Goal: Check status: Check status

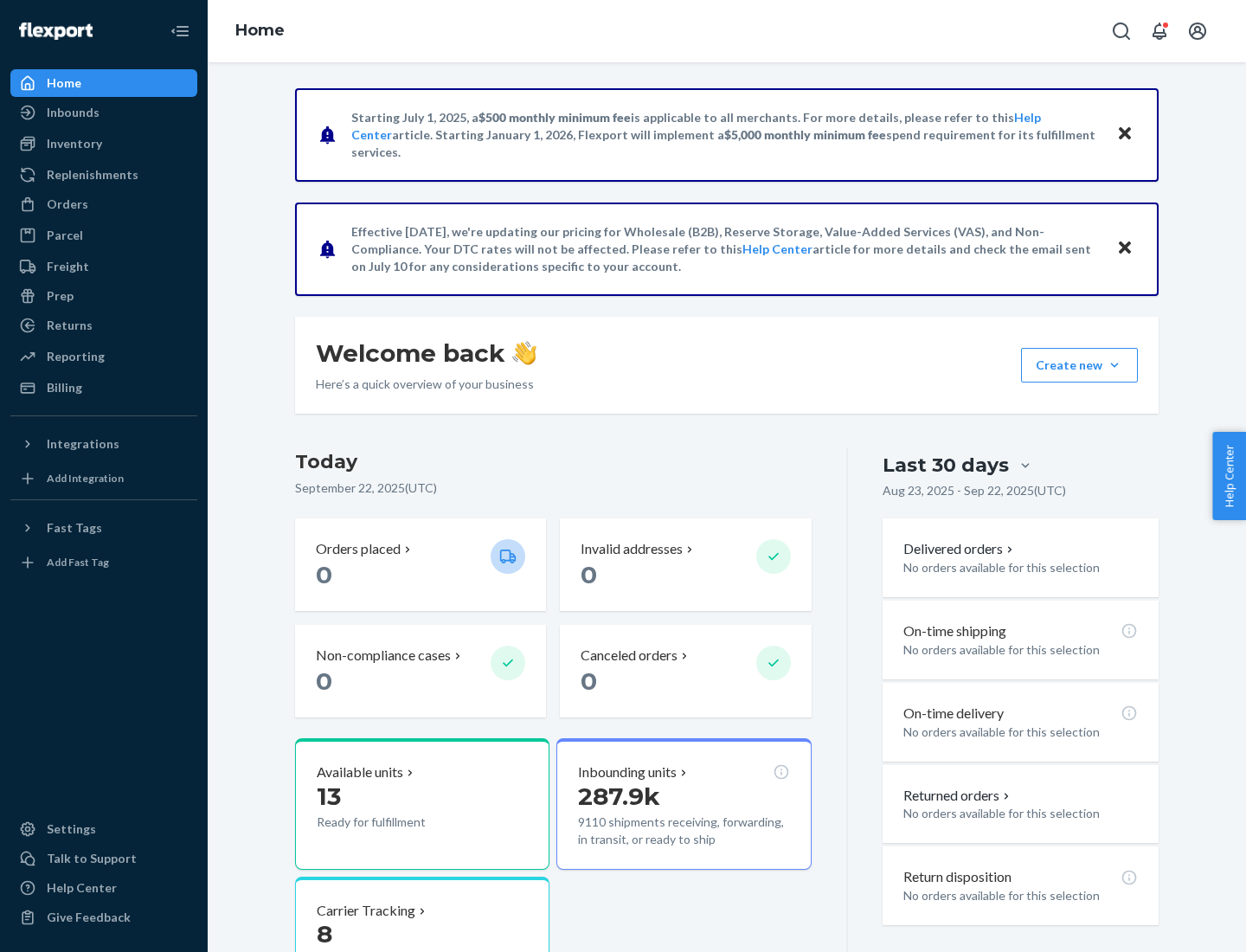
click at [1115, 365] on button "Create new Create new inbound Create new order Create new product" at bounding box center [1080, 365] width 116 height 34
click at [72, 113] on div "Inbounds" at bounding box center [73, 112] width 53 height 18
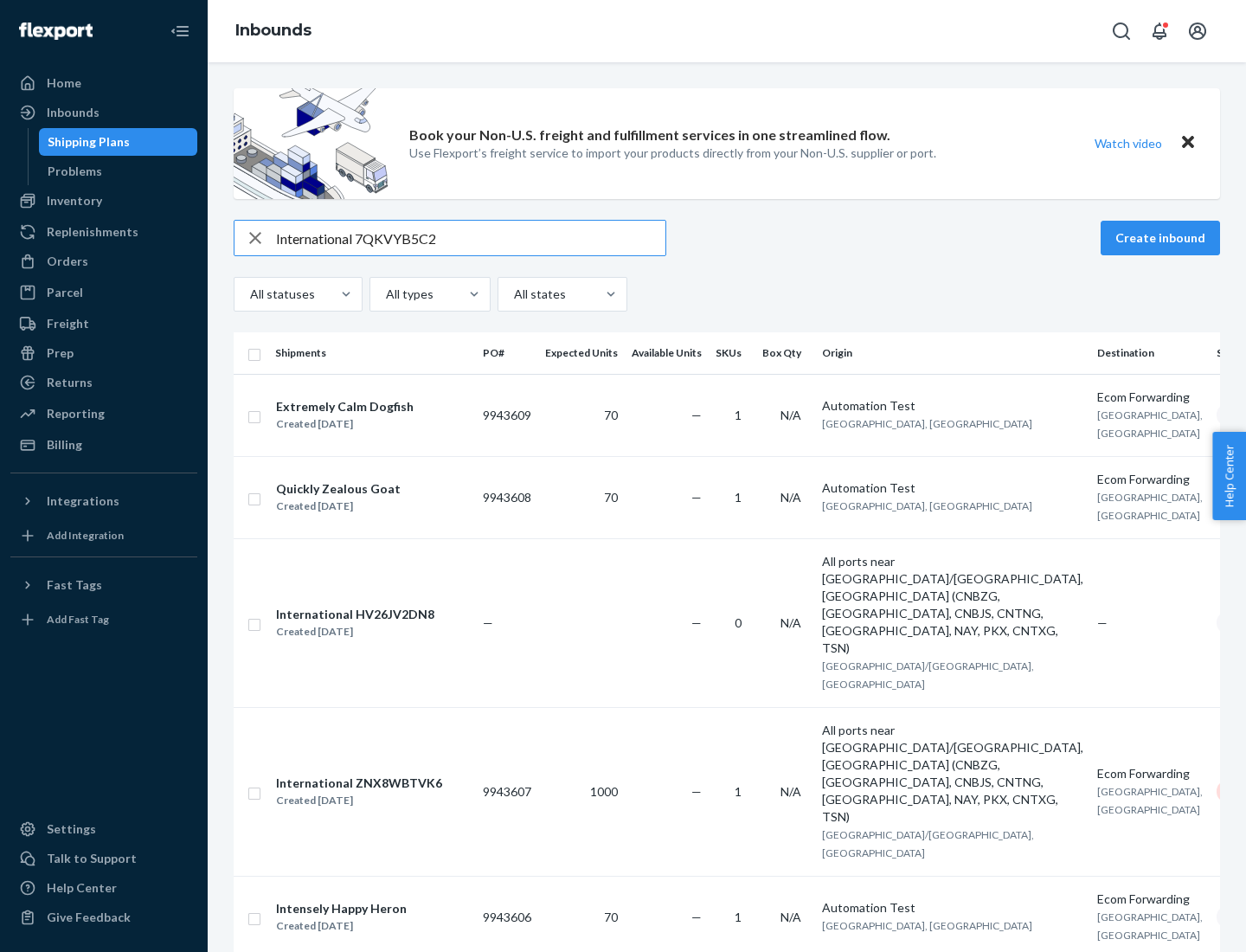
type input "International 7QKVYB5C29"
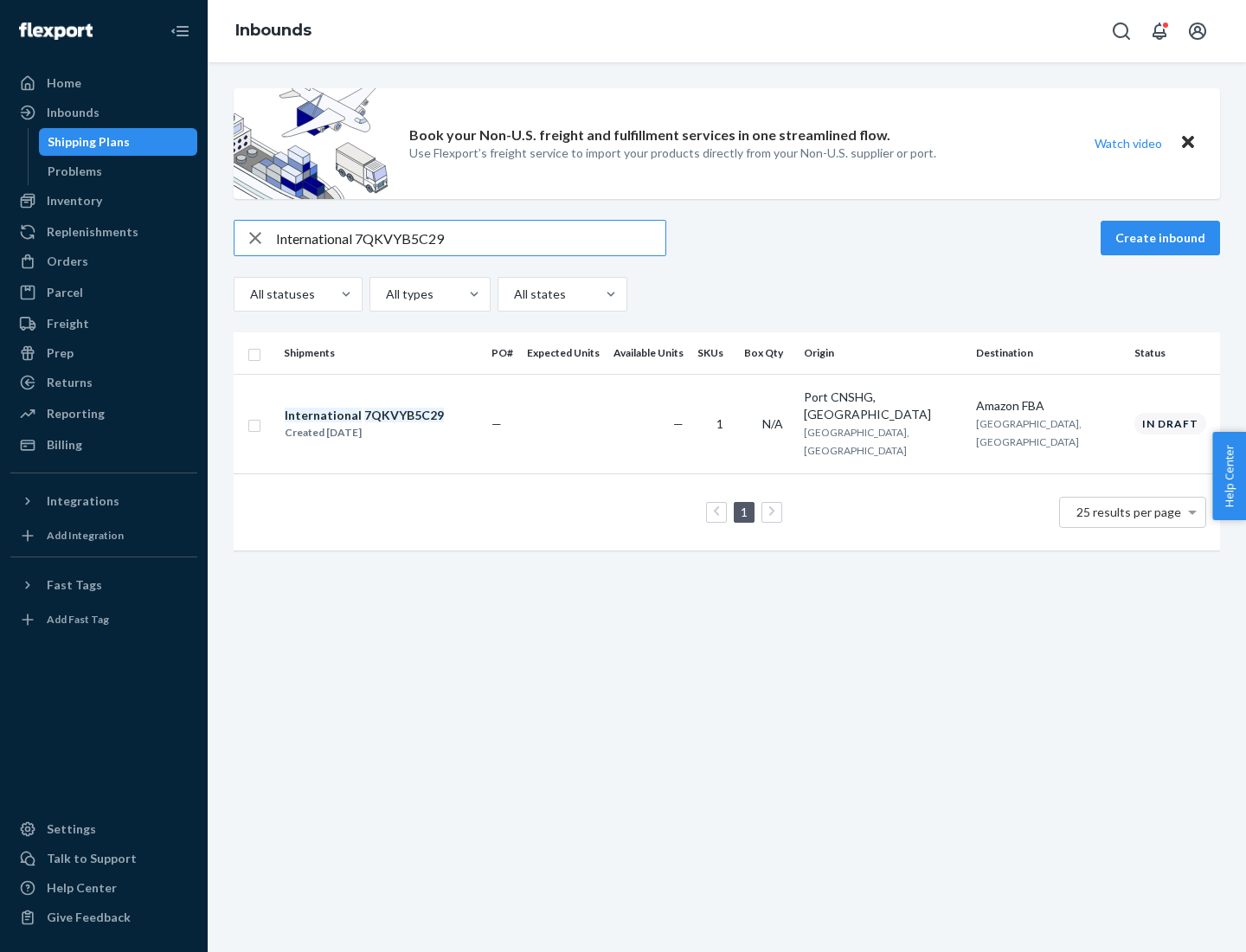
click at [393, 424] on div "Created [DATE]" at bounding box center [364, 432] width 159 height 18
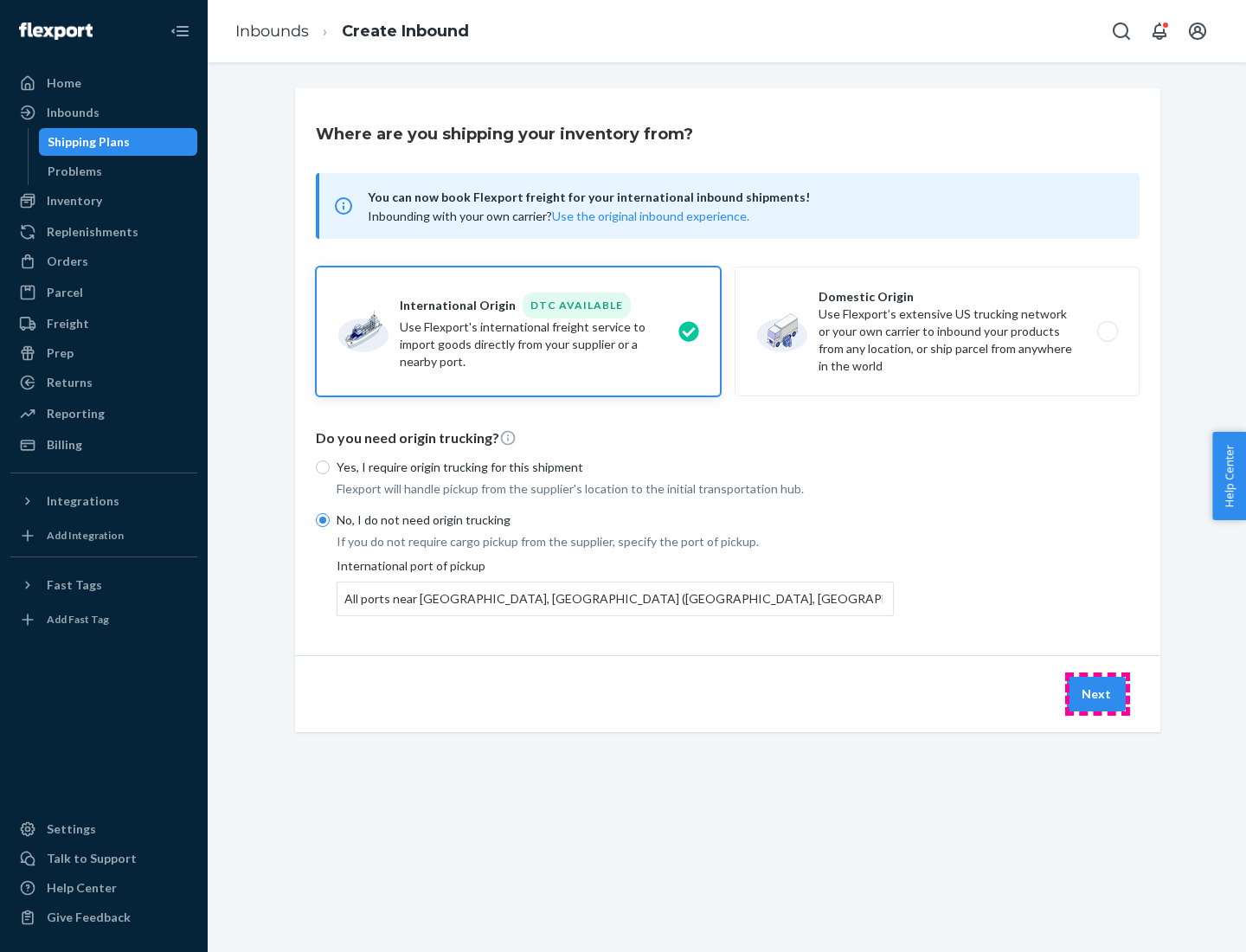
click at [1097, 693] on button "Next" at bounding box center [1096, 693] width 59 height 34
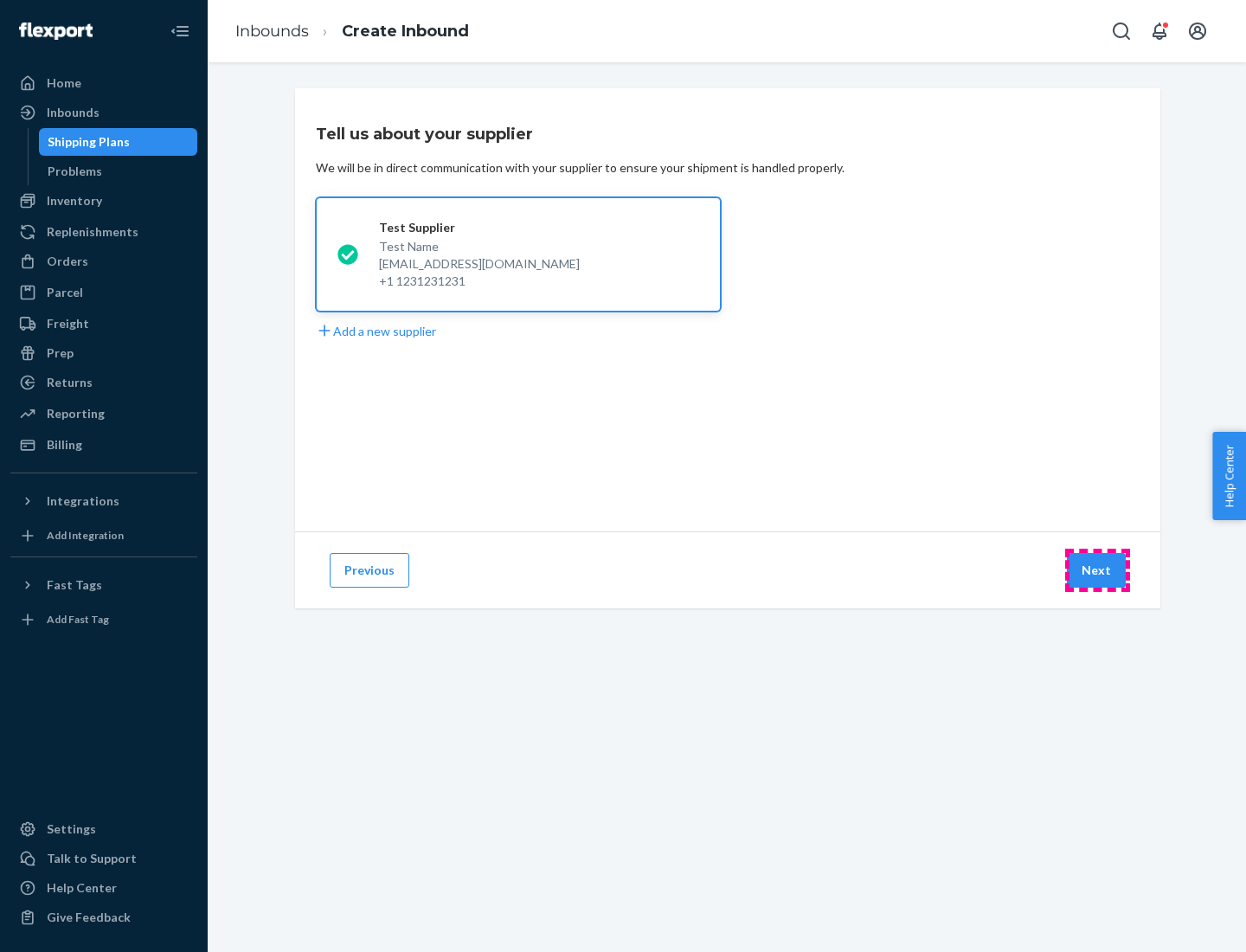
click at [1097, 570] on button "Next" at bounding box center [1096, 570] width 59 height 34
